Goal: Contribute content

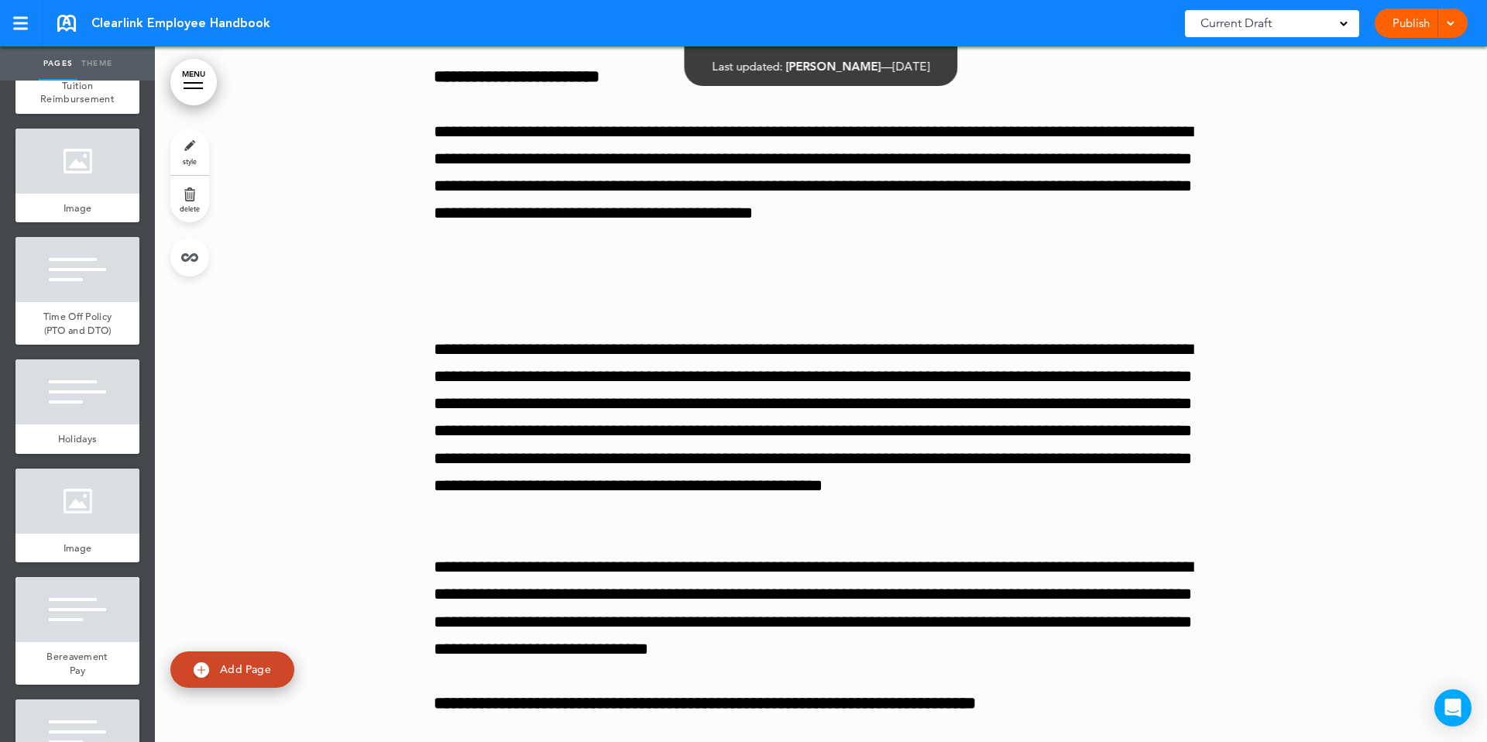
scroll to position [23811, 0]
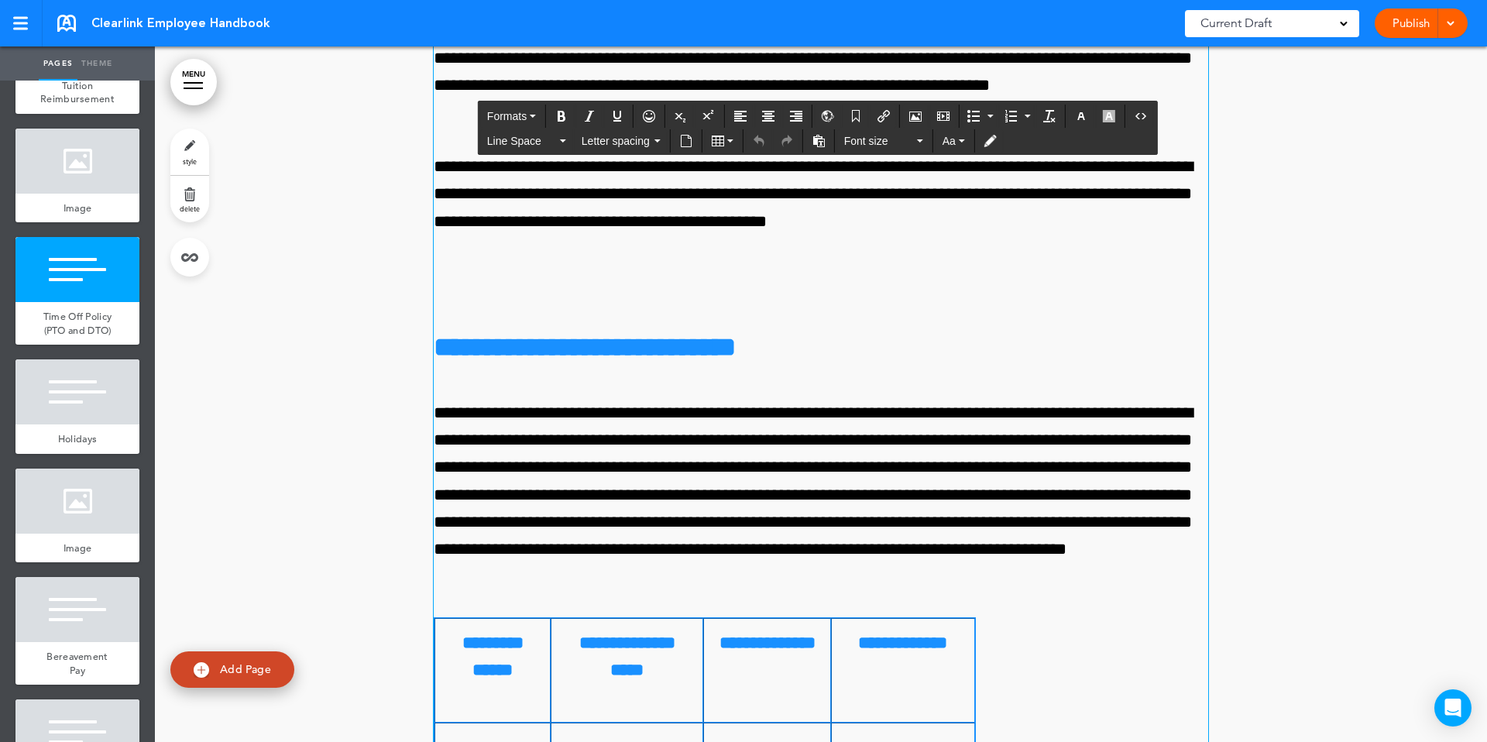
scroll to position [23987, 0]
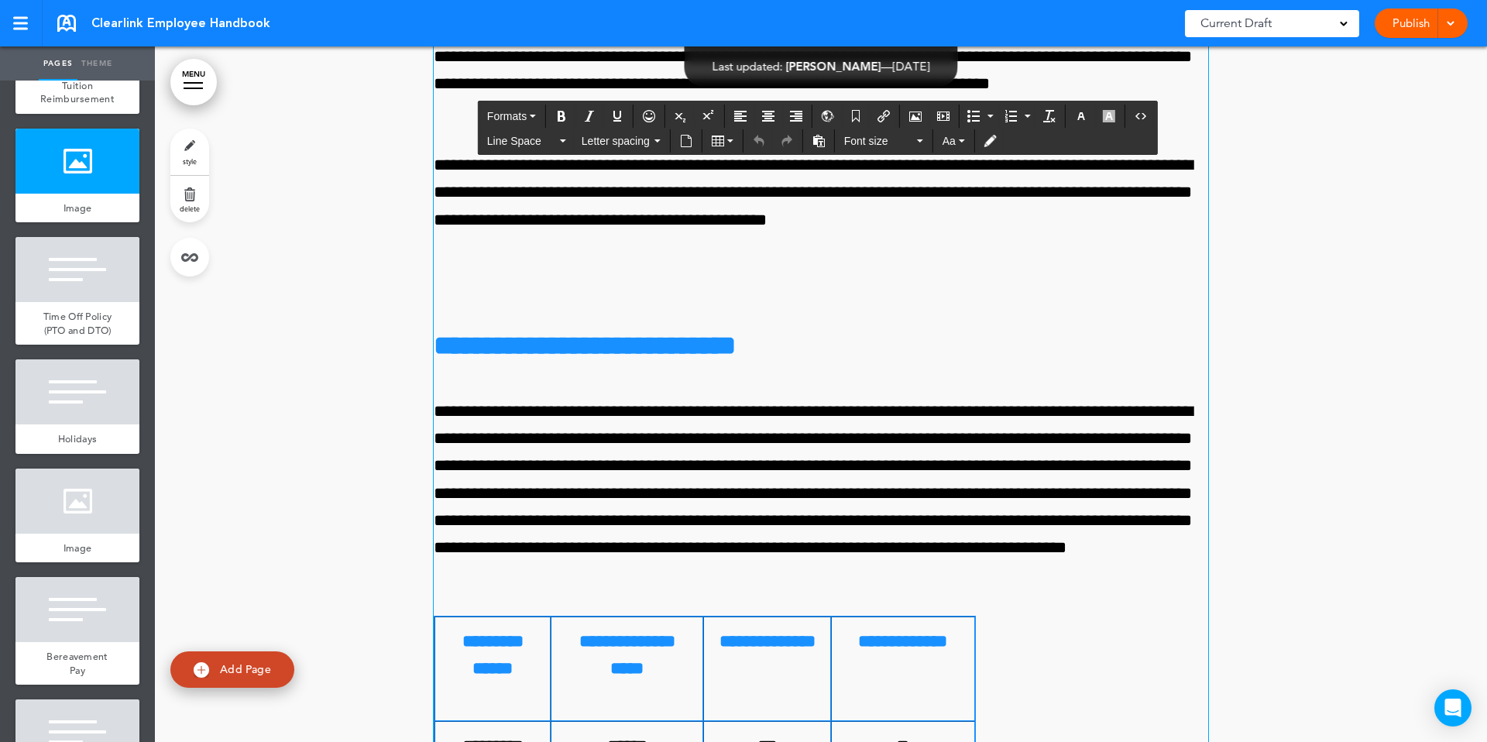
click at [1402, 34] on div "Publish Publish Preview Draft" at bounding box center [1421, 23] width 93 height 29
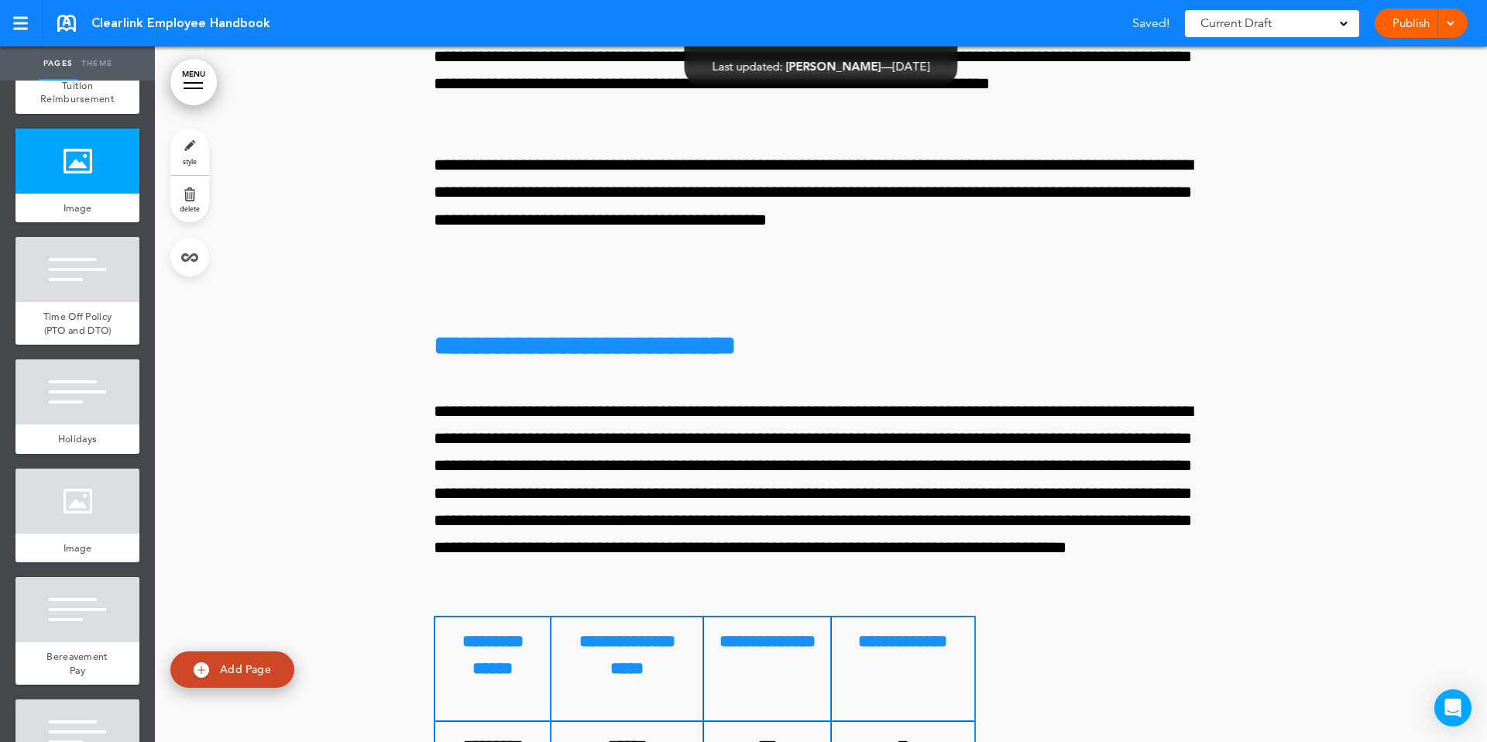
click at [1410, 29] on link "Publish" at bounding box center [1410, 23] width 49 height 29
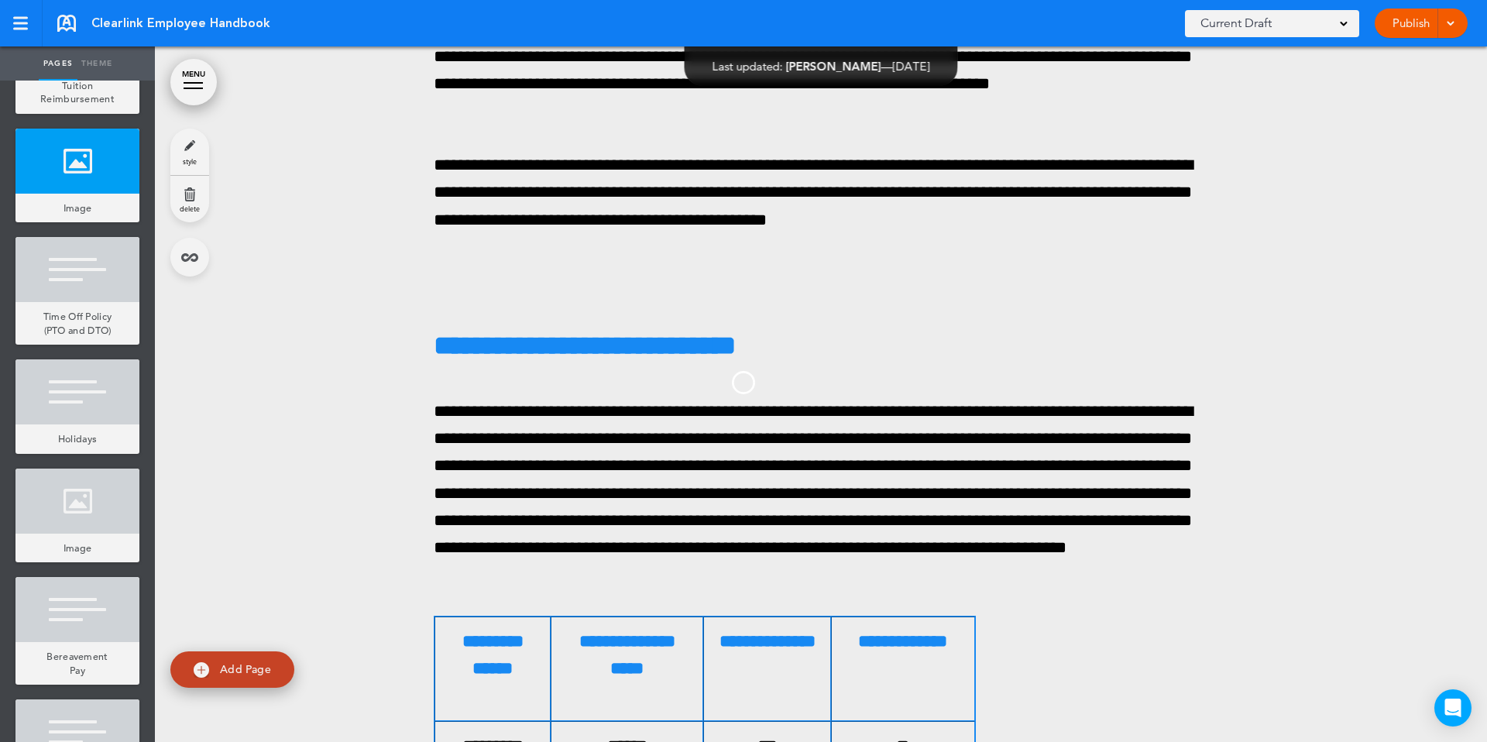
scroll to position [0, 0]
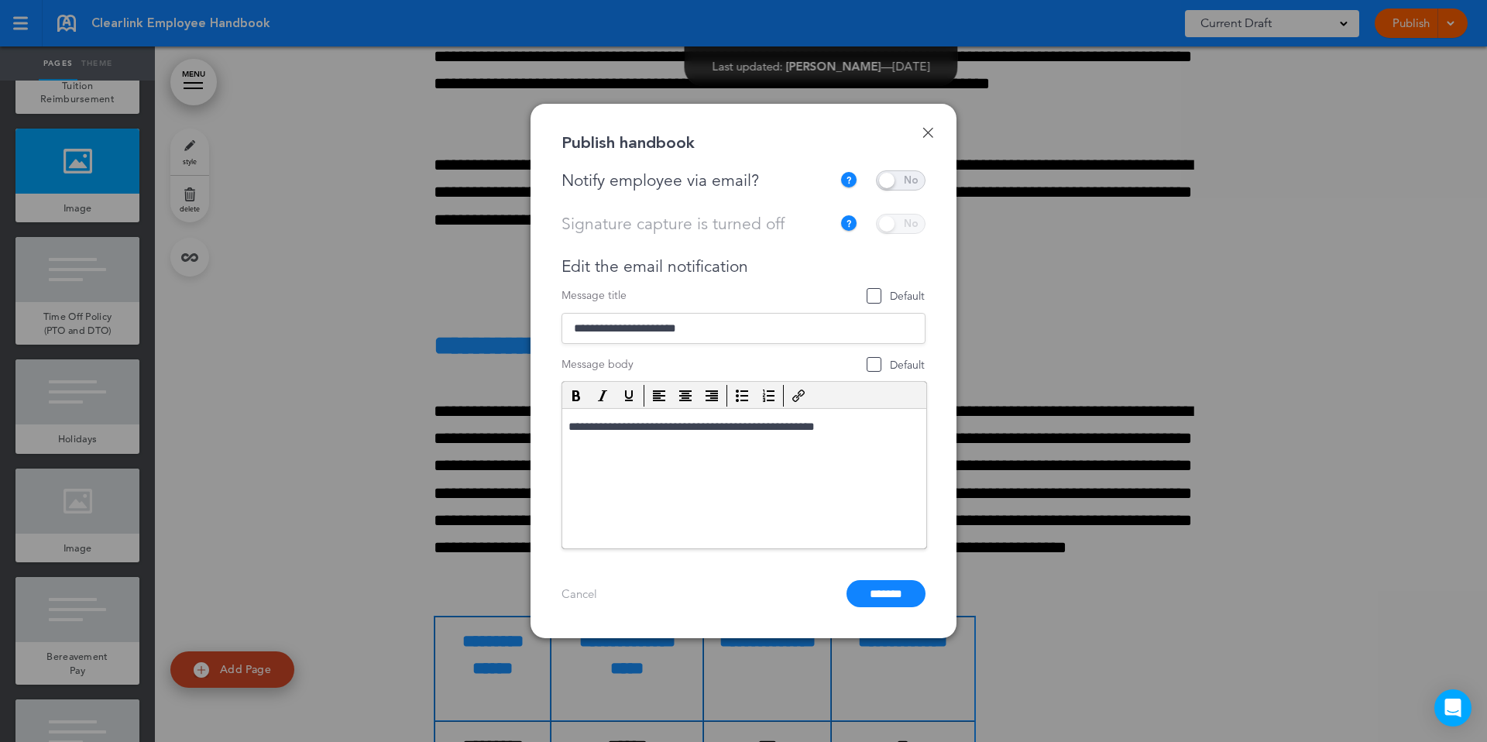
click at [916, 182] on span at bounding box center [901, 180] width 50 height 20
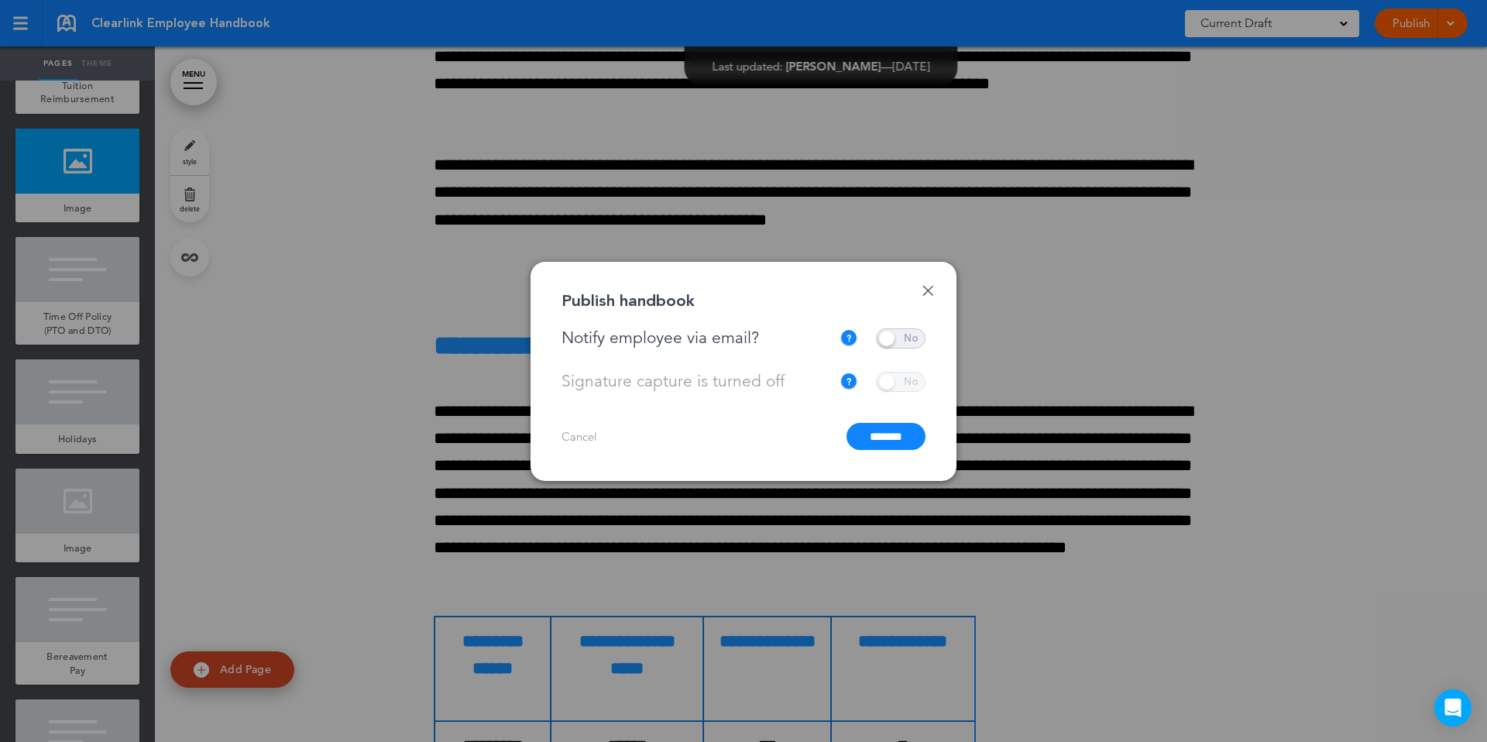
click at [889, 429] on input "*******" at bounding box center [885, 436] width 79 height 27
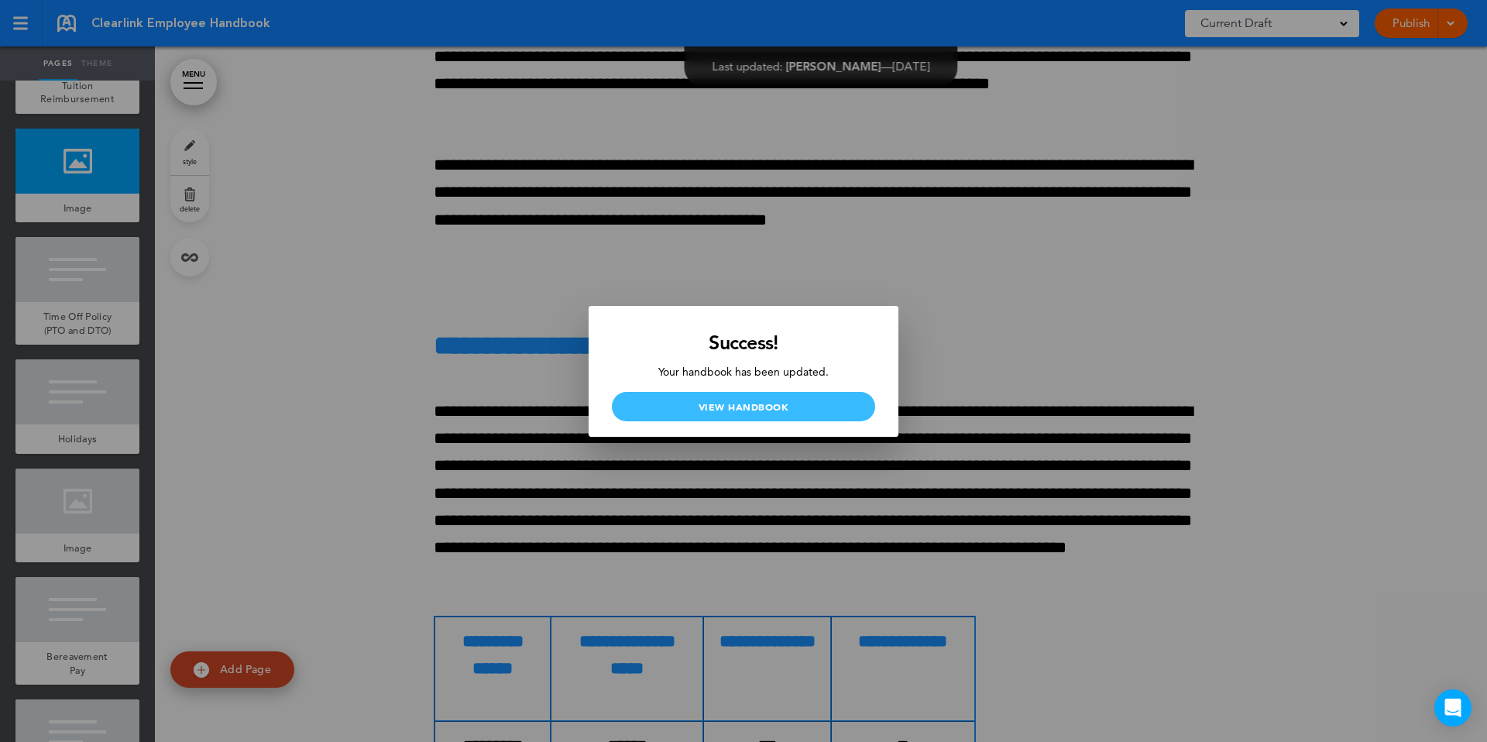
click at [831, 404] on link "View Handbook" at bounding box center [743, 406] width 263 height 29
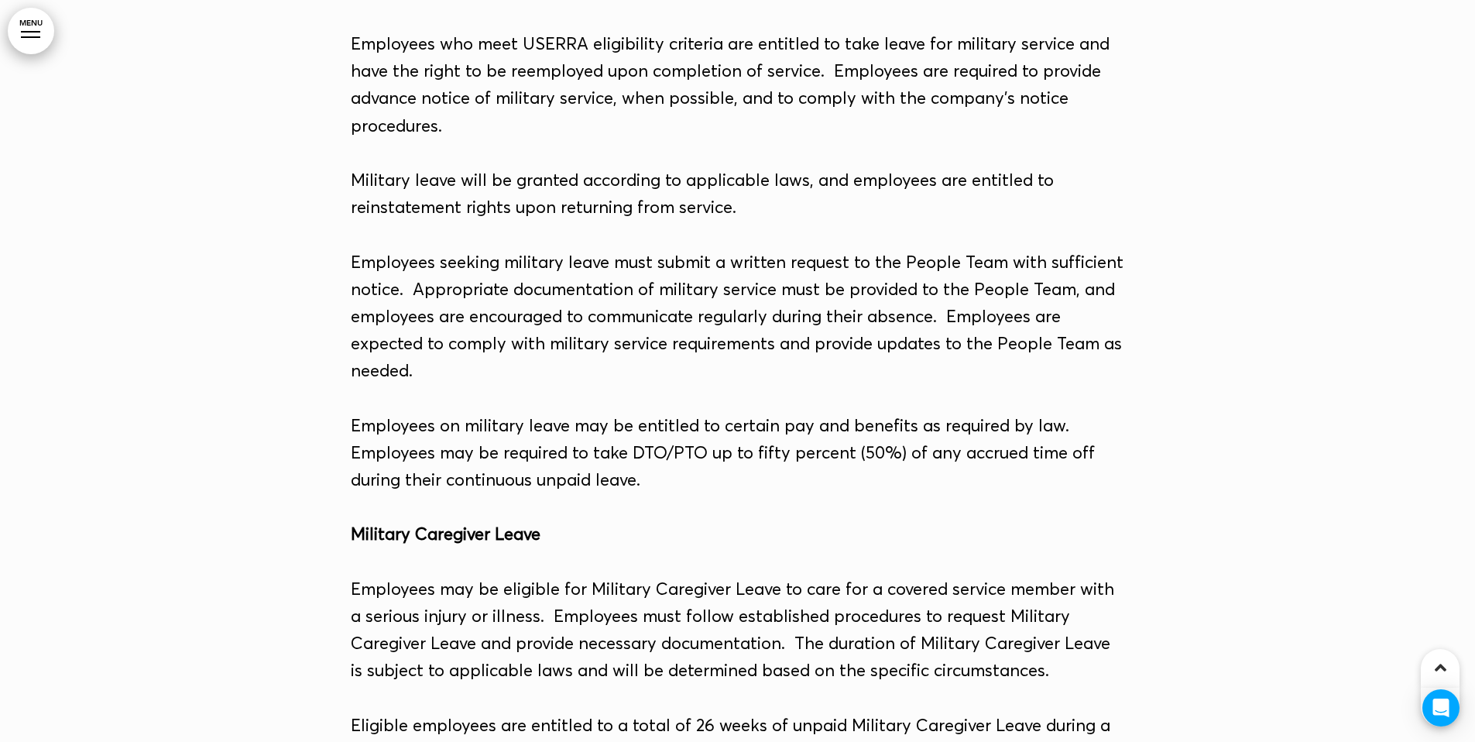
scroll to position [24332, 0]
